Goal: Task Accomplishment & Management: Manage account settings

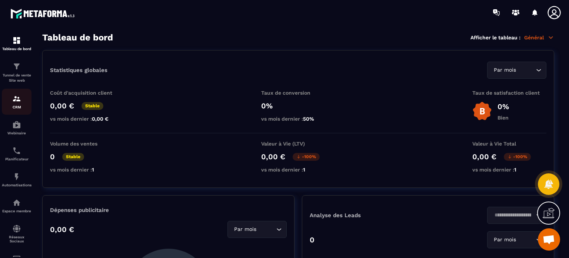
click at [15, 96] on img at bounding box center [16, 98] width 9 height 9
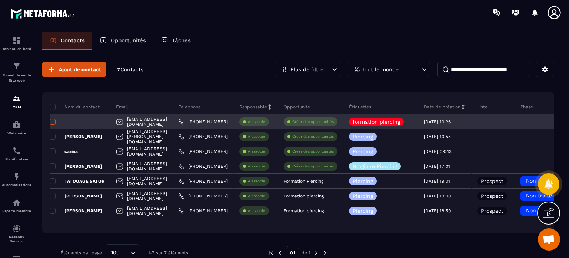
click at [54, 122] on span at bounding box center [53, 122] width 6 height 6
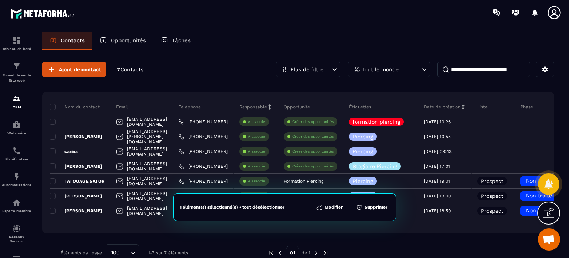
click at [368, 206] on button "Supprimer" at bounding box center [372, 206] width 36 height 7
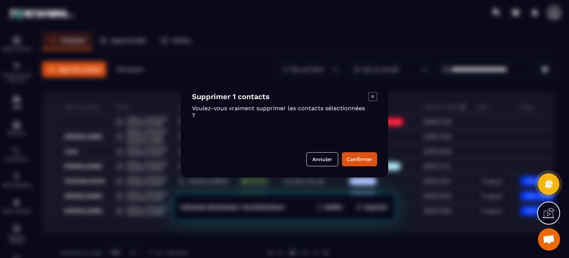
click at [361, 166] on div "Supprimer 1 contacts Voulez-vous vraiment supprimer les contacts sélectionnées …" at bounding box center [285, 129] width 208 height 96
click at [360, 161] on button "Confirmer" at bounding box center [359, 159] width 35 height 14
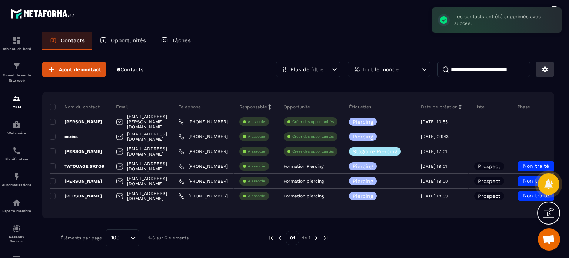
click at [548, 69] on icon at bounding box center [545, 69] width 7 height 7
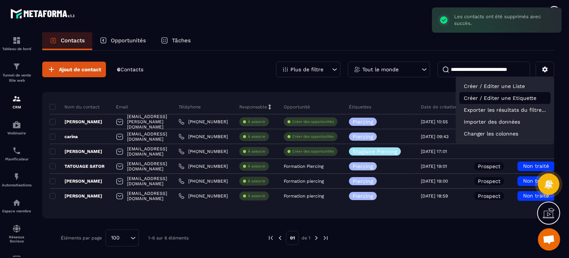
click at [500, 102] on p "Créer / Editer une Etiquette" at bounding box center [505, 98] width 91 height 12
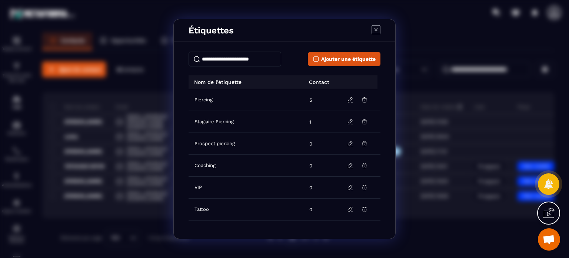
click at [246, 55] on input "Modal window" at bounding box center [235, 59] width 93 height 15
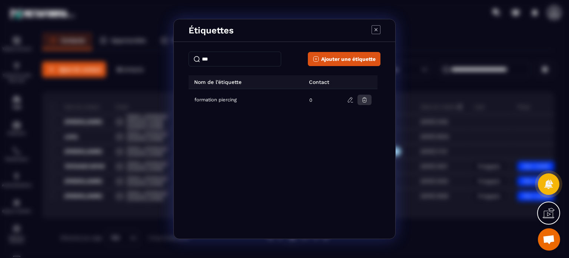
type input "***"
click at [361, 100] on button "Modal window" at bounding box center [365, 100] width 14 height 10
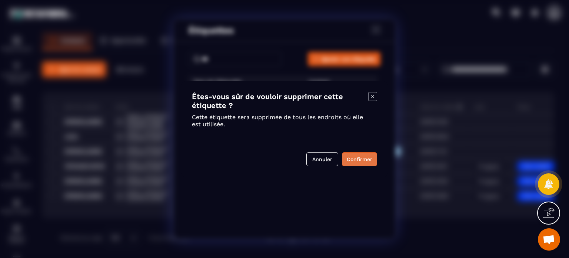
click at [357, 157] on button "Confirmer" at bounding box center [359, 159] width 35 height 14
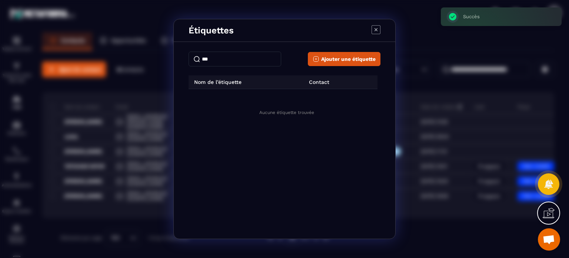
click at [0, 188] on div "Étiquettes *** Ajouter une étiquette Nom de l’étiquette Contact Aucune étiquett…" at bounding box center [284, 129] width 569 height 258
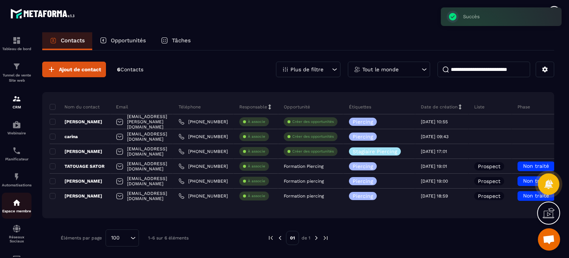
click at [15, 207] on img at bounding box center [16, 202] width 9 height 9
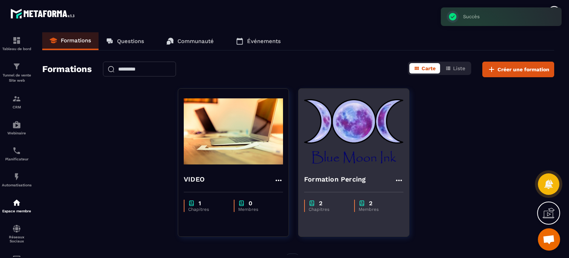
click at [362, 172] on div "Formation Percing" at bounding box center [354, 177] width 110 height 18
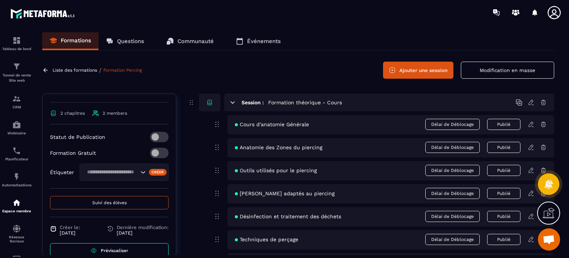
scroll to position [130, 0]
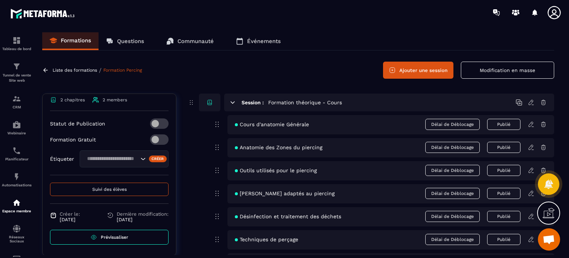
click at [556, 13] on icon at bounding box center [554, 12] width 13 height 13
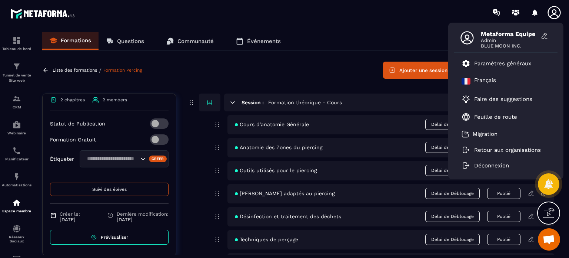
click at [158, 141] on span at bounding box center [159, 139] width 19 height 10
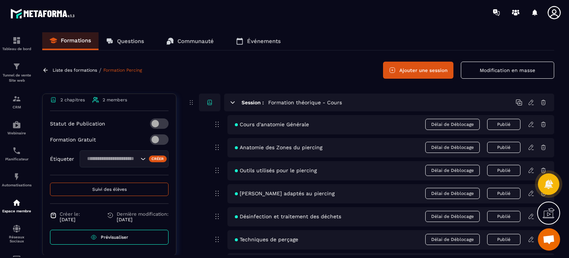
click at [548, 14] on icon at bounding box center [554, 12] width 15 height 15
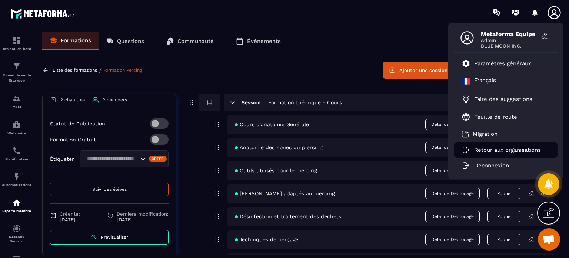
click at [481, 150] on p "Retour aux organisations" at bounding box center [507, 149] width 67 height 7
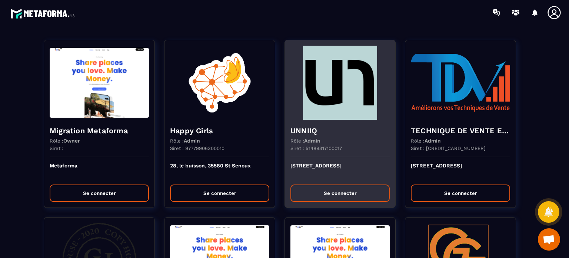
scroll to position [1042, 0]
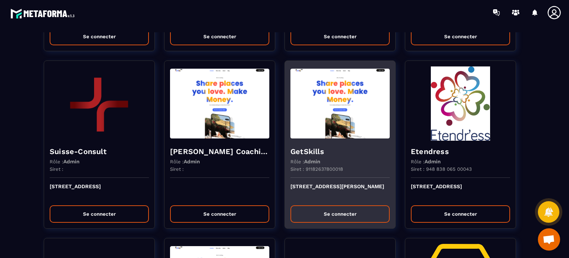
click at [332, 163] on div "GetSkills Rôle : Admin Siret : 91182637800018" at bounding box center [340, 158] width 110 height 37
